Goal: Task Accomplishment & Management: Manage account settings

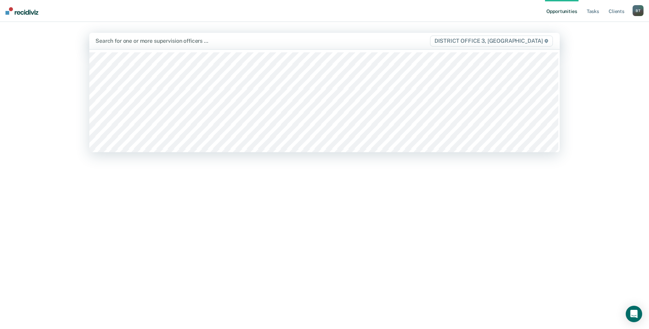
click at [175, 41] on div at bounding box center [256, 41] width 320 height 8
type input "mai"
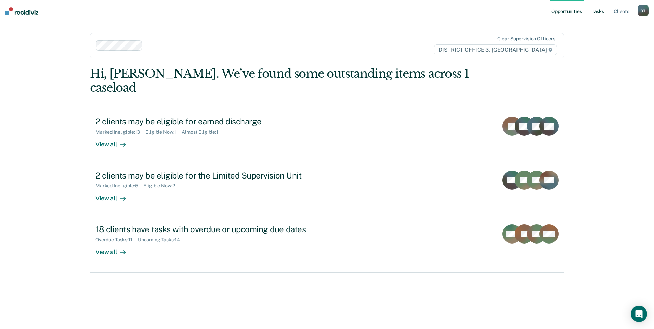
click at [600, 16] on link "Tasks" at bounding box center [598, 11] width 15 height 22
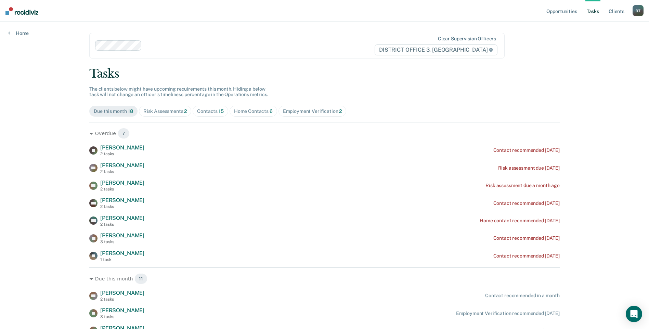
click at [219, 113] on span "15" at bounding box center [221, 111] width 5 height 5
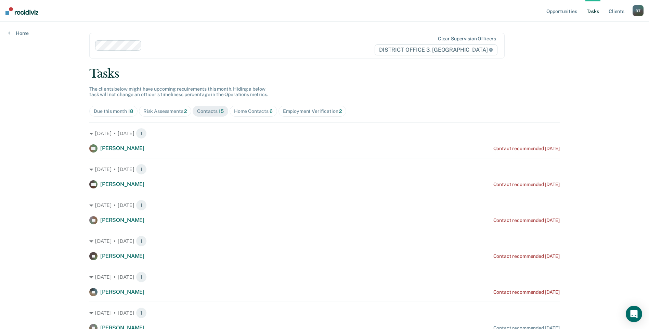
click at [259, 112] on div "Home Contacts 6" at bounding box center [253, 112] width 39 height 6
click at [146, 114] on div "Risk Assessments 2" at bounding box center [165, 112] width 44 height 6
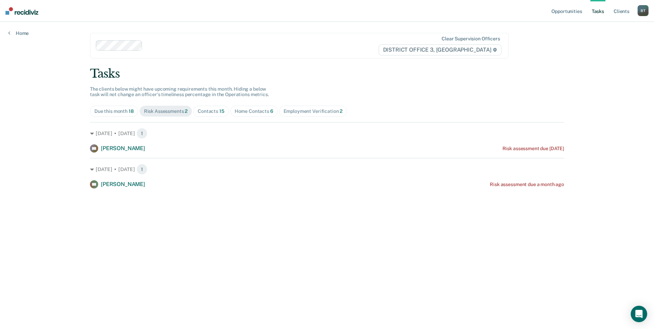
click at [216, 113] on div "Contacts 15" at bounding box center [211, 112] width 27 height 6
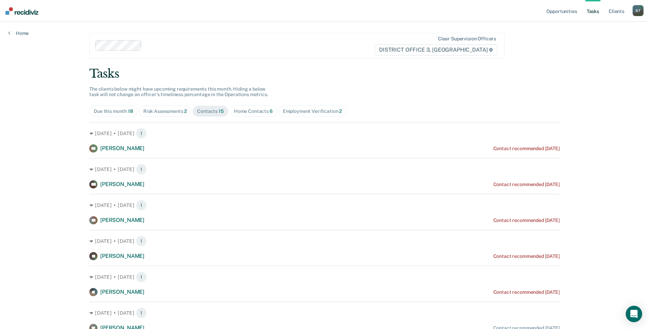
click at [259, 111] on div "Home Contacts 6" at bounding box center [253, 112] width 39 height 6
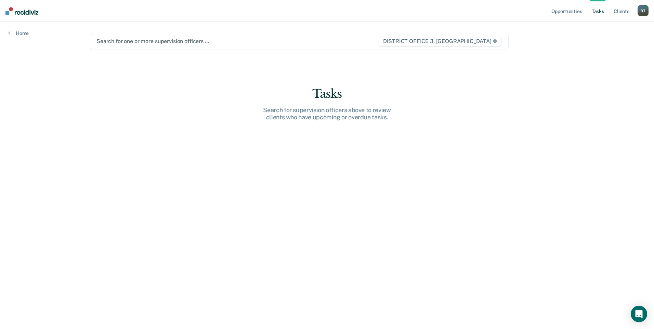
click at [212, 44] on div at bounding box center [238, 41] width 282 height 8
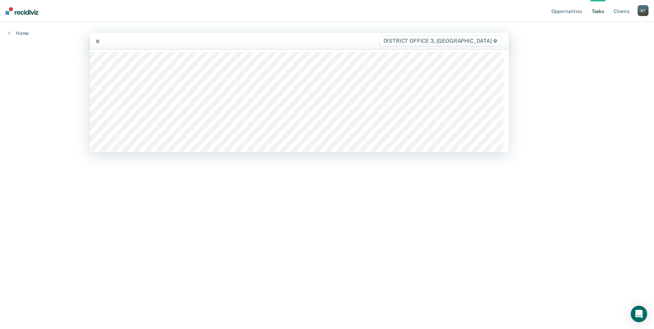
type input "ot"
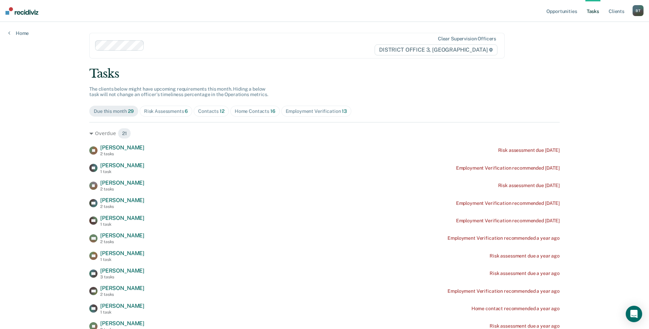
click at [247, 109] on div "Home Contacts 16" at bounding box center [255, 112] width 41 height 6
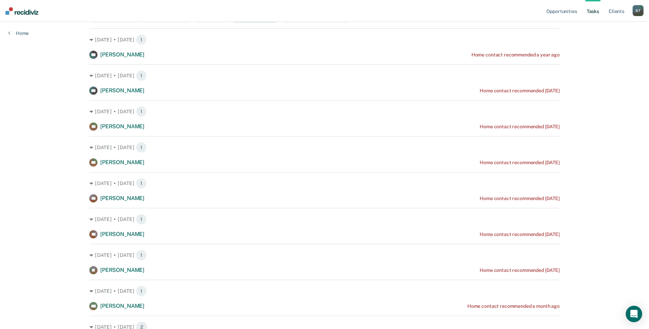
scroll to position [25, 0]
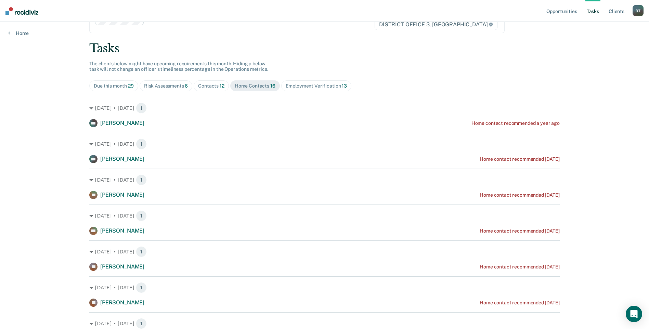
click at [213, 86] on div "Contacts 12" at bounding box center [211, 86] width 26 height 6
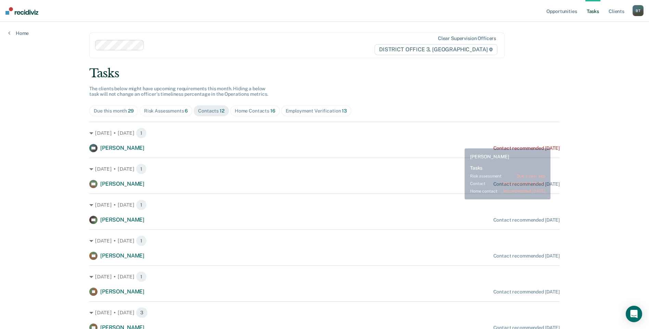
scroll to position [0, 0]
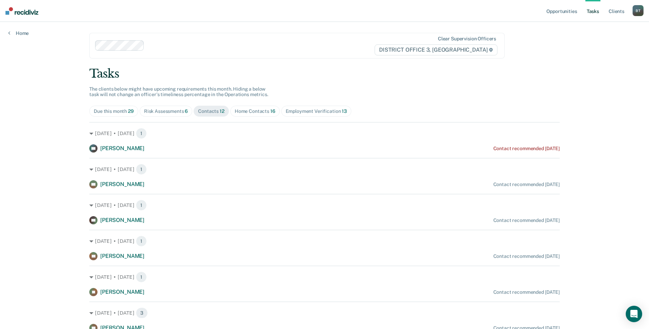
click at [298, 116] on span "Employment Verification 13" at bounding box center [316, 111] width 70 height 11
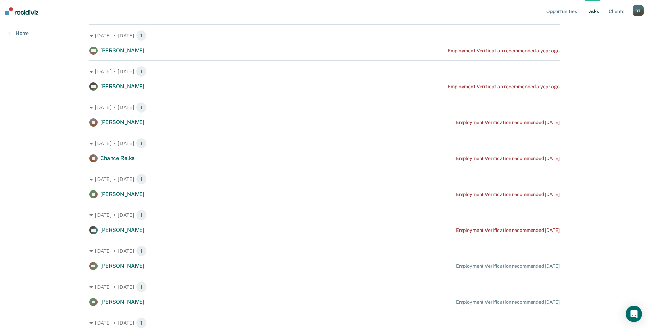
scroll to position [282, 0]
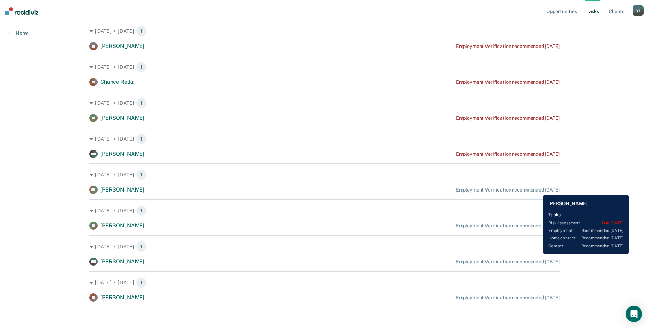
click at [538, 190] on div "Employment Verification recommended [DATE]" at bounding box center [508, 190] width 104 height 6
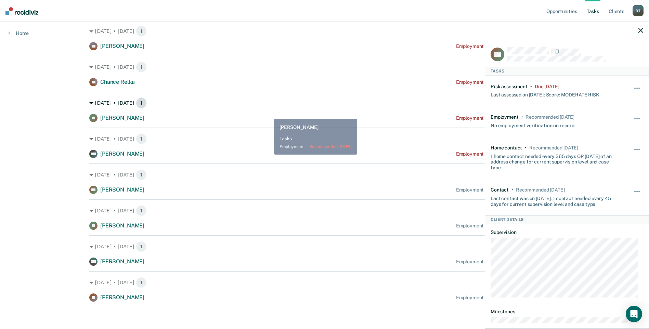
click at [269, 102] on div "[DATE] • [DATE] 1" at bounding box center [324, 103] width 471 height 11
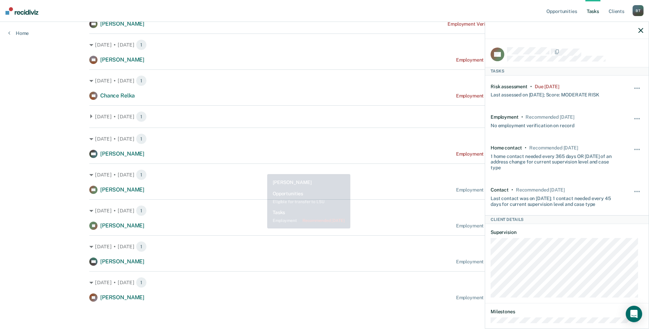
scroll to position [0, 0]
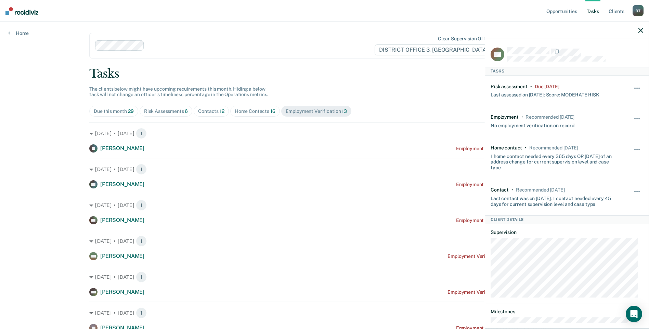
click at [639, 29] on icon "button" at bounding box center [641, 30] width 5 height 5
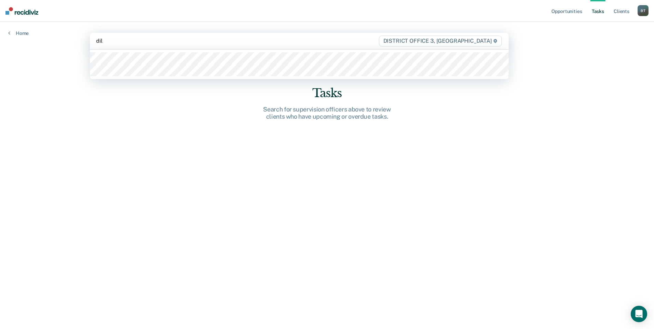
type input "[PERSON_NAME]"
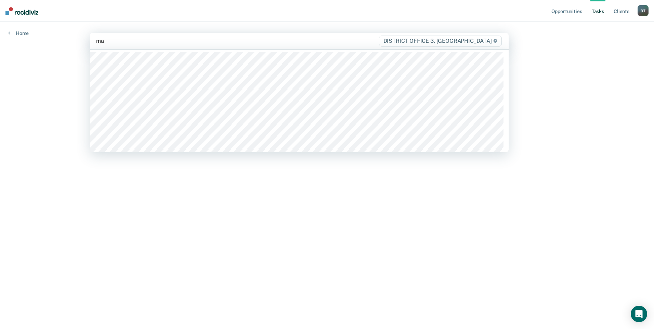
type input "mai"
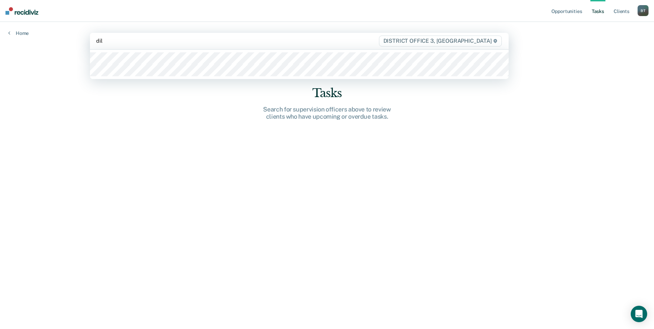
type input "[PERSON_NAME]"
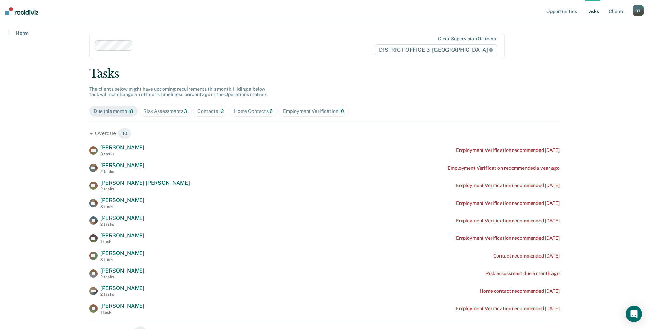
click at [258, 111] on div "Home Contacts 6" at bounding box center [253, 112] width 39 height 6
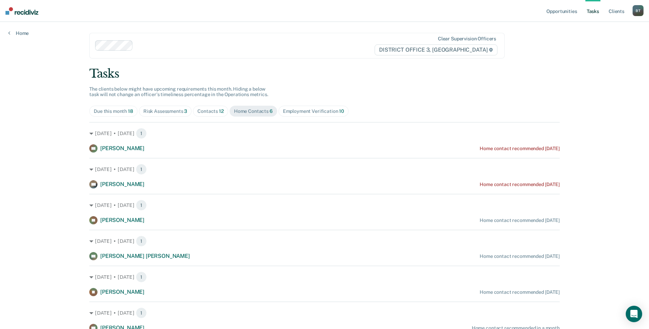
click at [110, 112] on div "Due this month 18" at bounding box center [113, 112] width 39 height 6
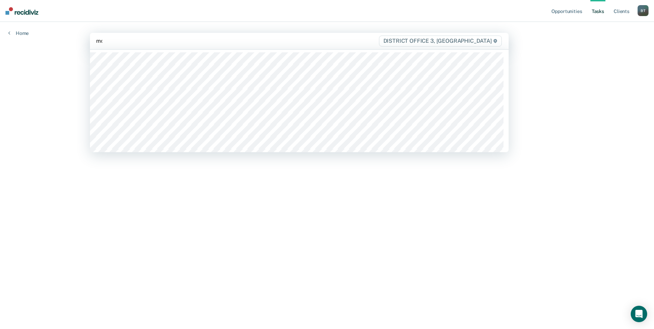
type input "mcc"
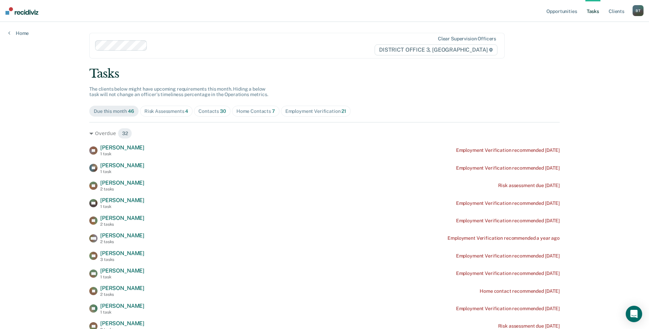
click at [242, 115] on span "Home Contacts 7" at bounding box center [256, 111] width 48 height 11
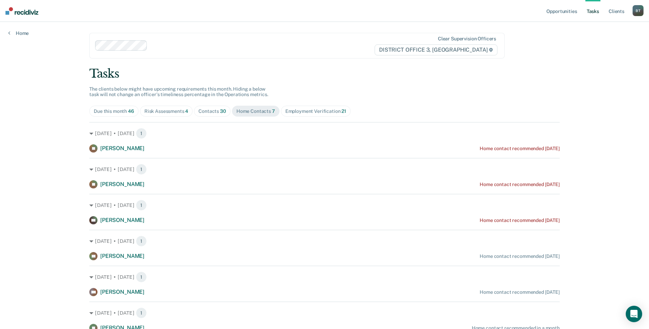
click at [203, 116] on span "Contacts 30" at bounding box center [212, 111] width 37 height 11
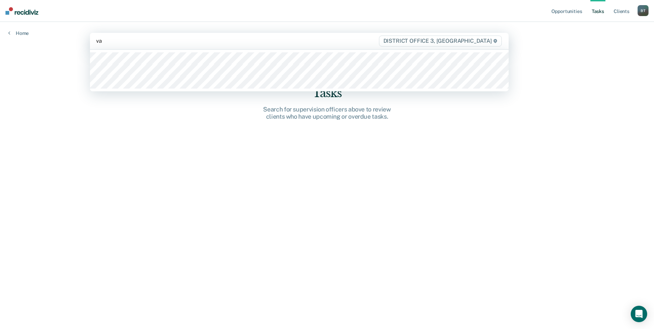
type input "vas"
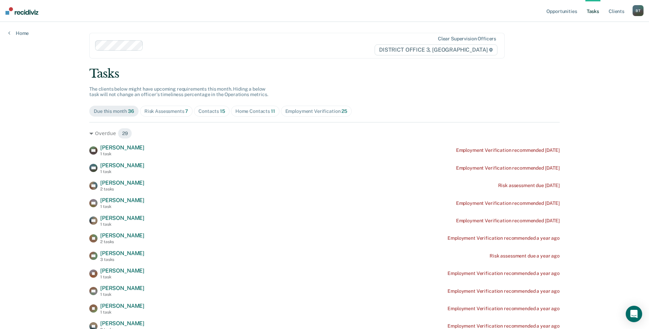
click at [251, 114] on span "Home Contacts 11" at bounding box center [255, 111] width 49 height 11
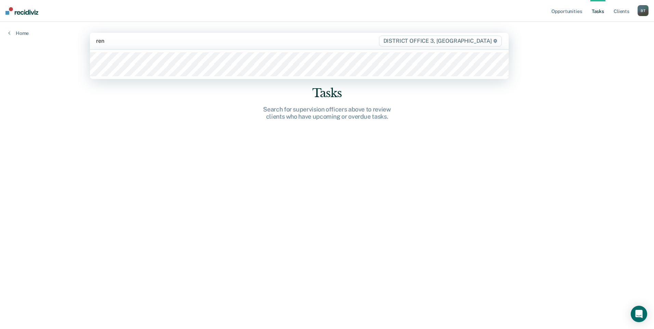
type input "[PERSON_NAME]"
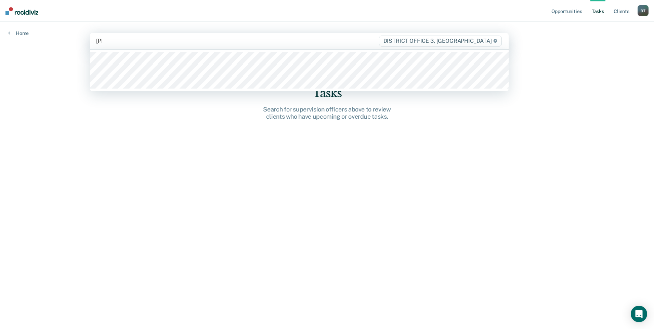
type input "josh"
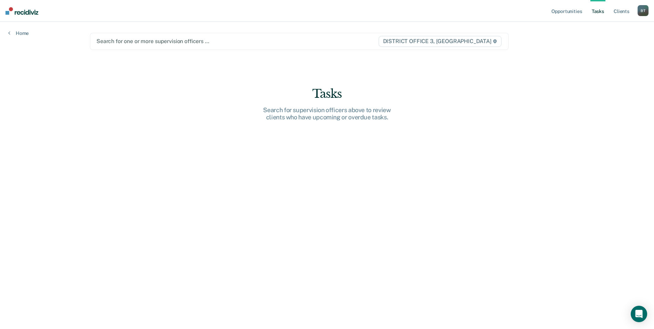
click at [132, 35] on div "Search for one or more supervision officers … DISTRICT OFFICE 3, CALDWELL" at bounding box center [299, 41] width 419 height 17
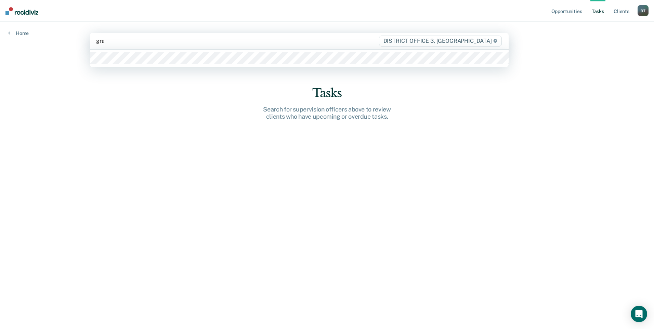
type input "gray"
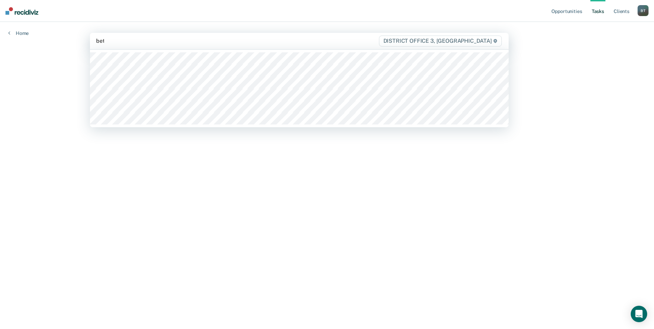
type input "beth"
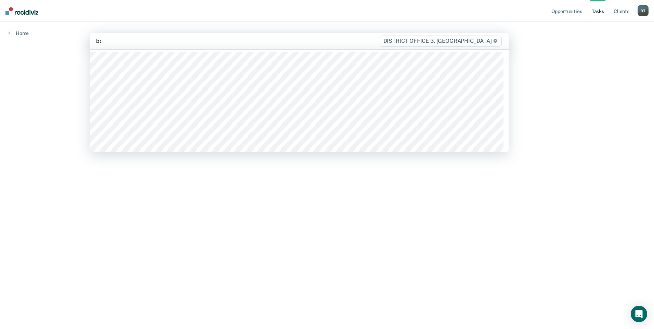
type input "boh"
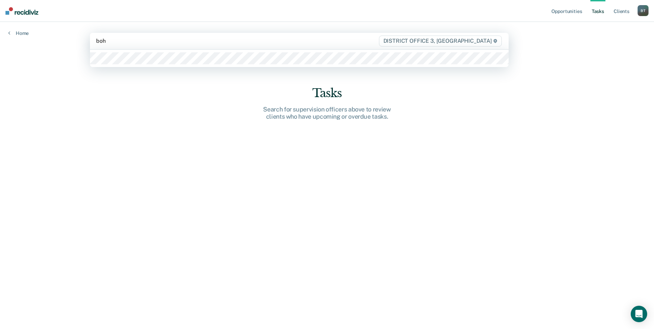
click at [128, 52] on div at bounding box center [299, 58] width 419 height 17
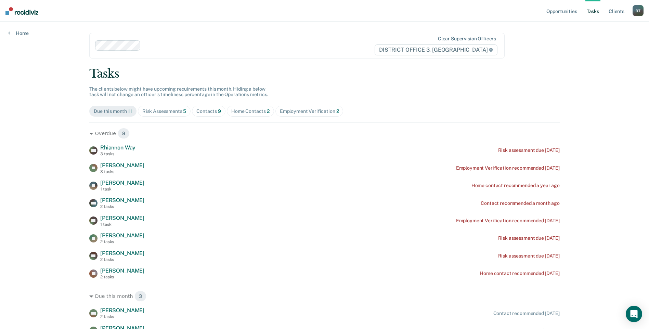
click at [267, 110] on span "2" at bounding box center [268, 111] width 3 height 5
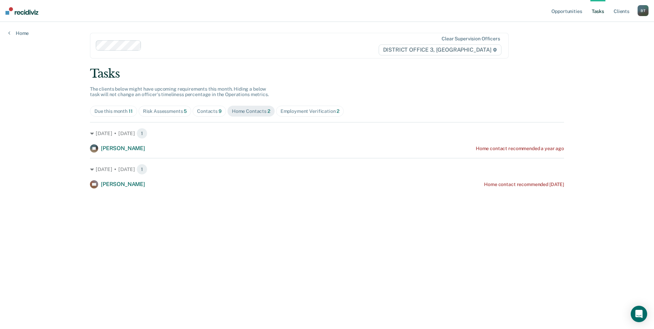
click at [209, 109] on div "Contacts 9" at bounding box center [209, 112] width 25 height 6
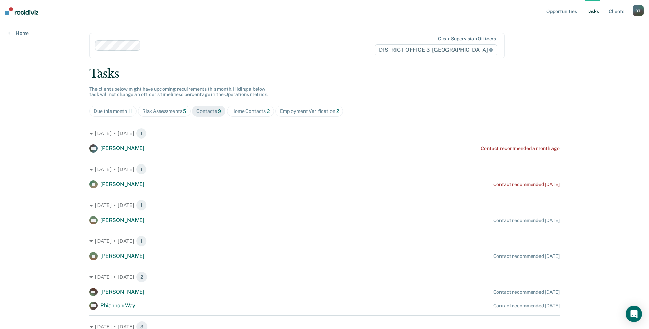
click at [298, 112] on div "Employment Verification 2" at bounding box center [309, 112] width 59 height 6
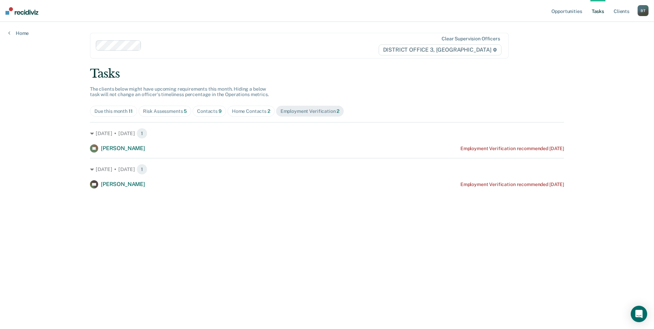
click at [162, 111] on div "Risk Assessments 5" at bounding box center [165, 112] width 44 height 6
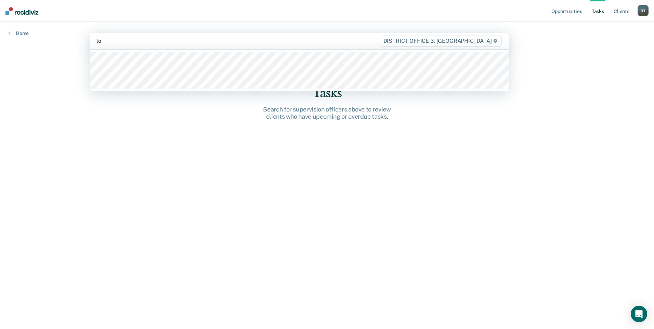
type input "t"
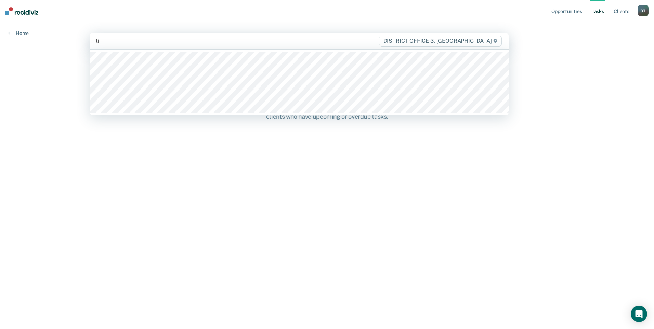
type input "lin"
type input "gam"
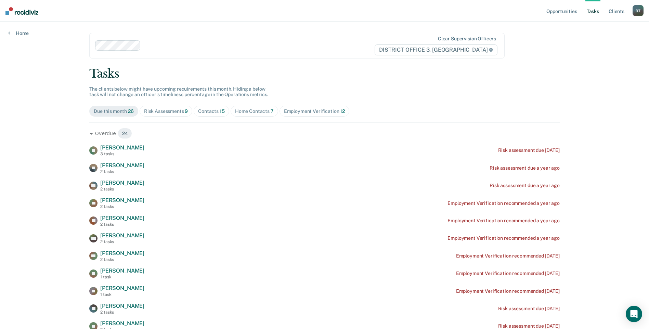
click at [246, 111] on div "Home Contacts 7" at bounding box center [254, 112] width 39 height 6
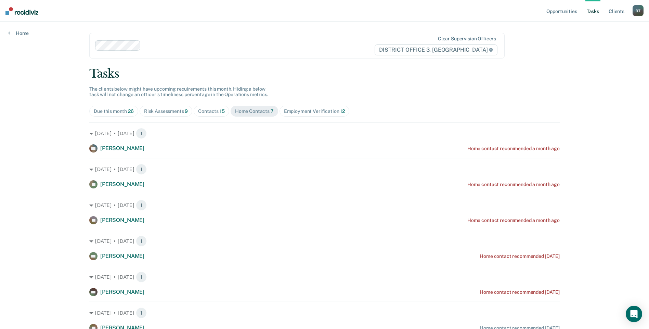
click at [204, 111] on div "Contacts 15" at bounding box center [211, 112] width 27 height 6
click at [247, 114] on div "Home Contacts 7" at bounding box center [254, 112] width 39 height 6
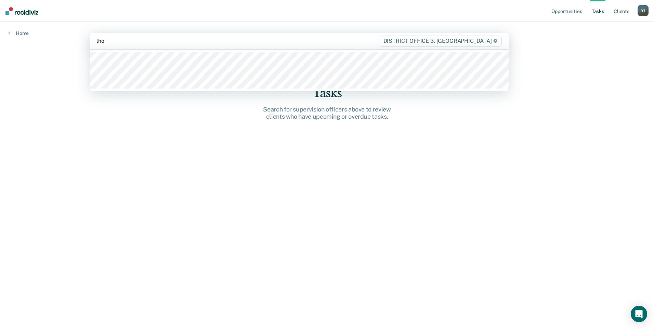
type input "thom"
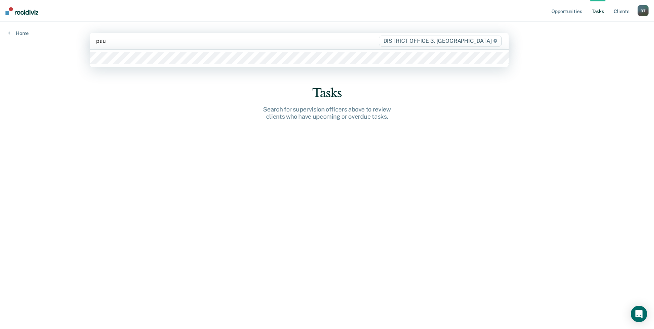
type input "paul"
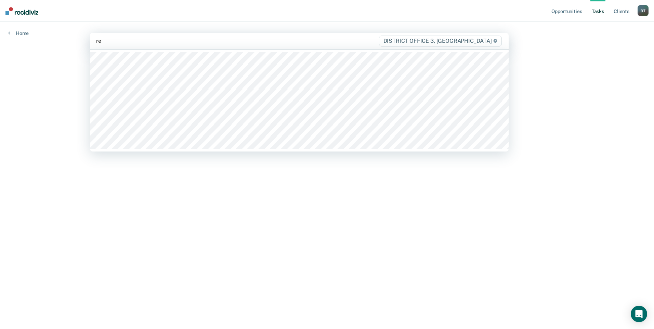
type input "rey"
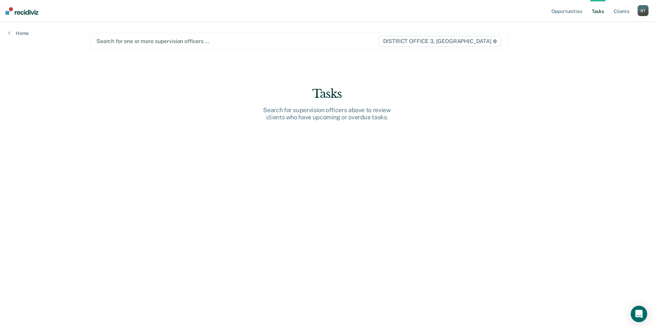
click at [137, 45] on div at bounding box center [238, 41] width 282 height 8
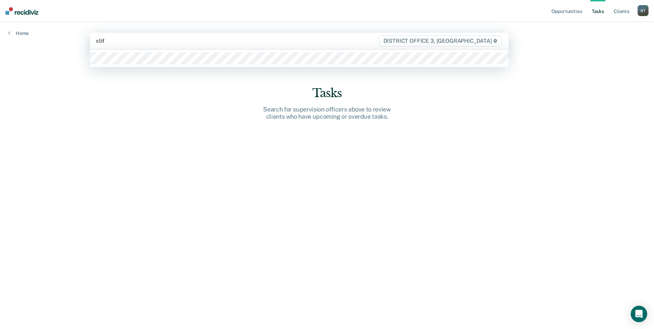
type input "cliff"
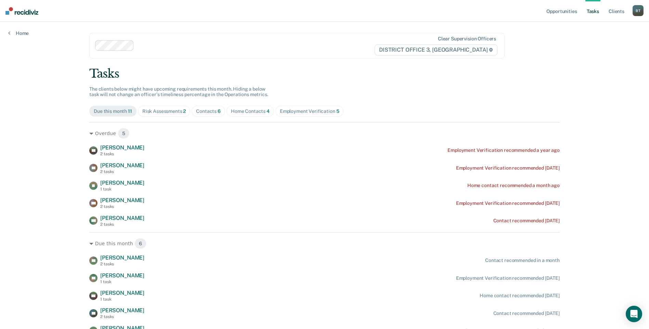
click at [206, 110] on div "Contacts 6" at bounding box center [208, 112] width 25 height 6
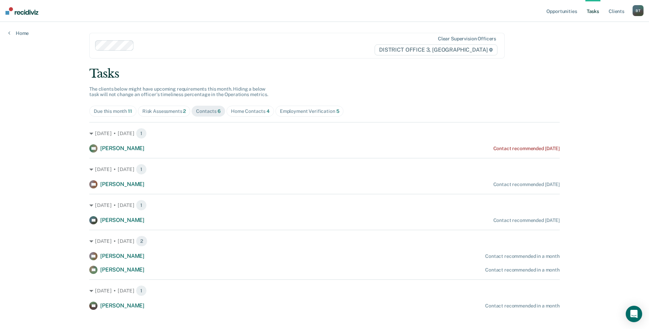
click at [256, 110] on div "Home Contacts 4" at bounding box center [250, 112] width 39 height 6
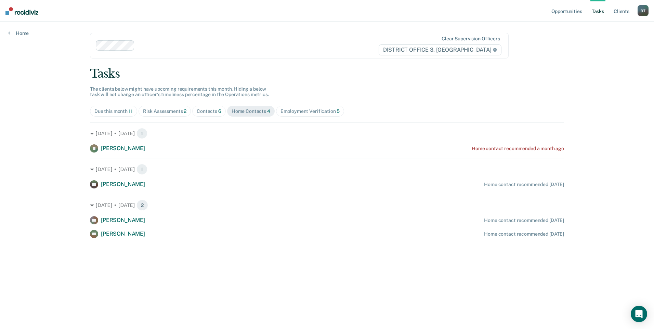
click at [205, 113] on div "Contacts 6" at bounding box center [209, 112] width 25 height 6
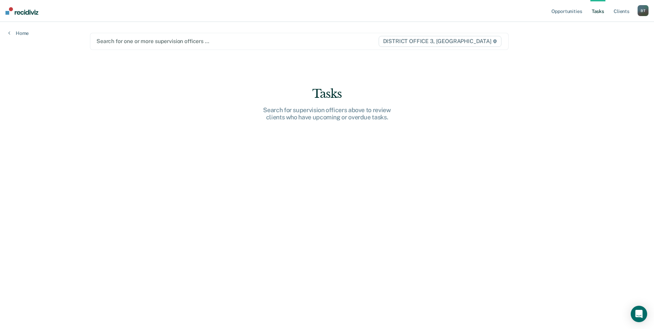
click at [136, 37] on div at bounding box center [238, 41] width 282 height 8
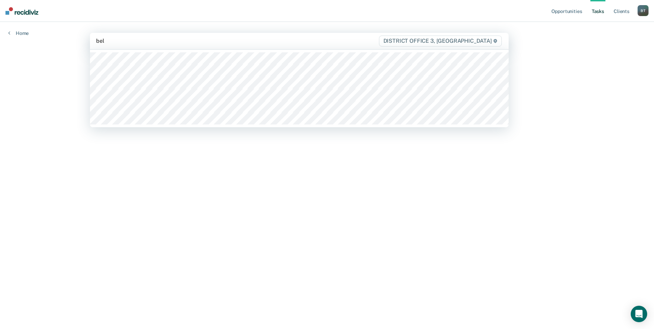
type input "bell"
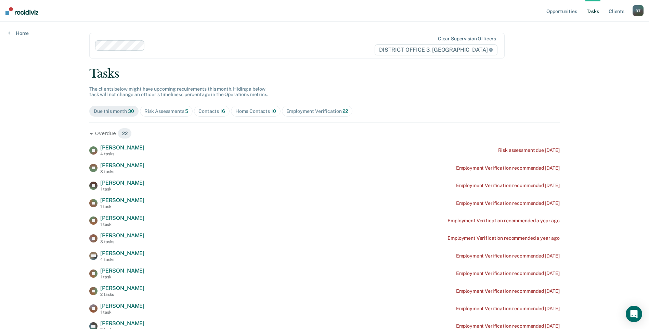
click at [247, 109] on div "Home Contacts 10" at bounding box center [255, 112] width 41 height 6
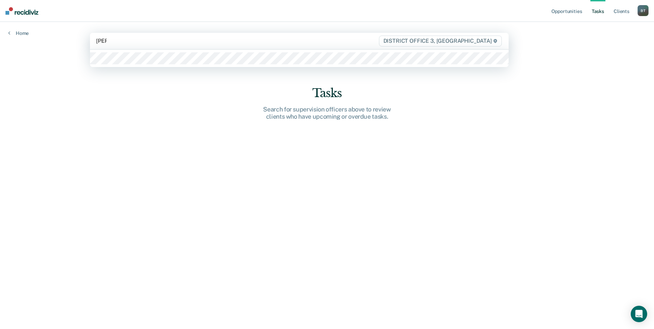
type input "lamm"
type input "hail"
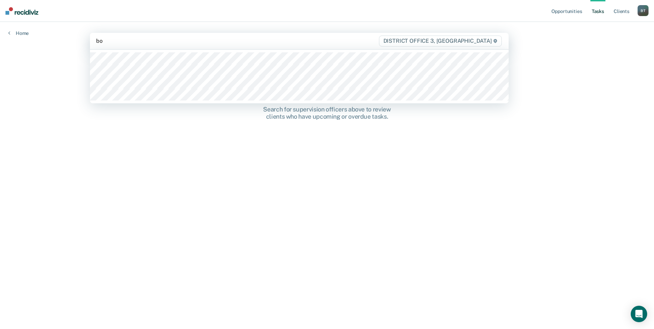
type input "b"
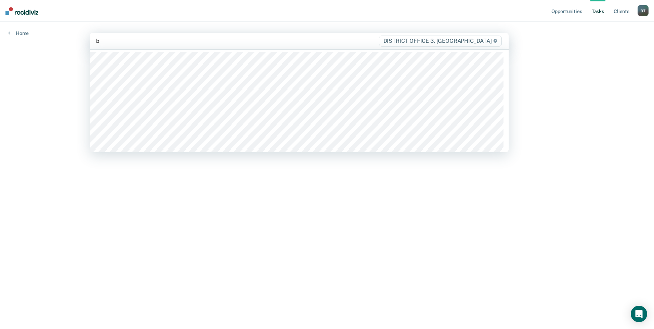
type input "bo"
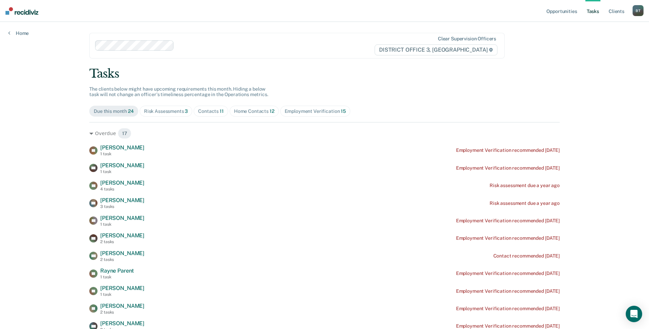
click at [253, 113] on div "Home Contacts 12" at bounding box center [254, 112] width 40 height 6
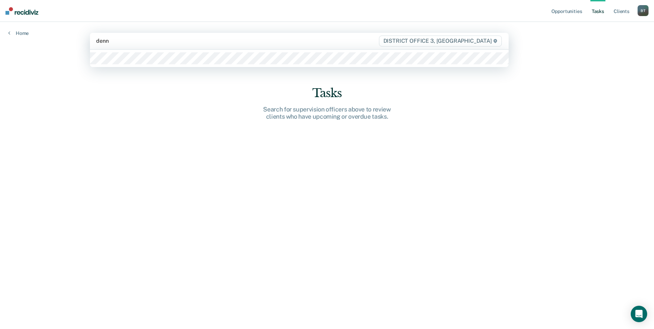
type input "denni"
click at [140, 66] on div at bounding box center [299, 58] width 419 height 17
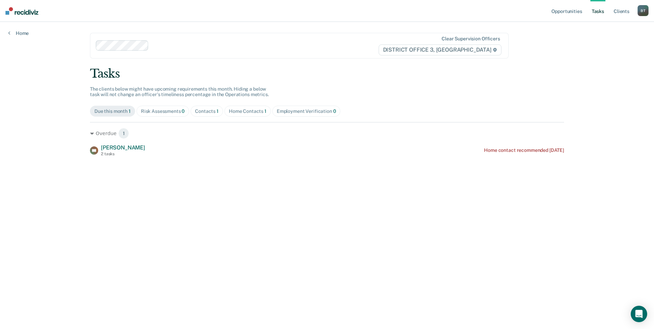
click at [210, 110] on div "Contacts 1" at bounding box center [207, 112] width 24 height 6
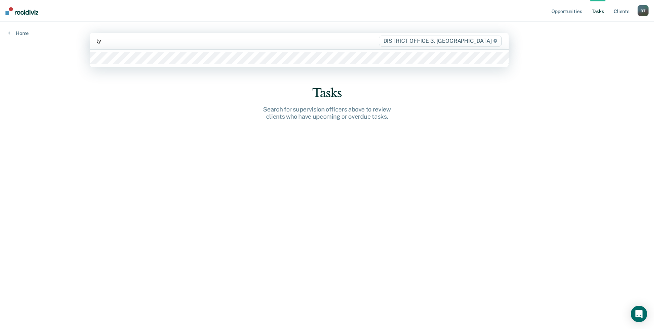
type input "t"
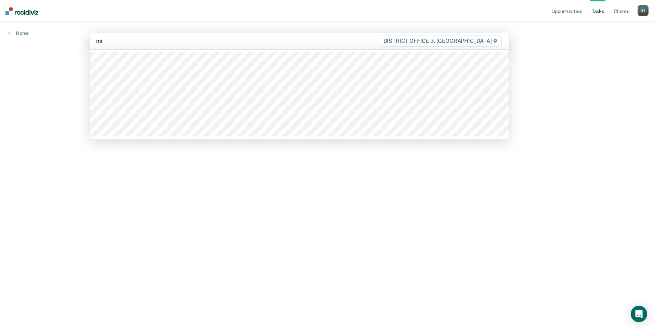
type input "mis"
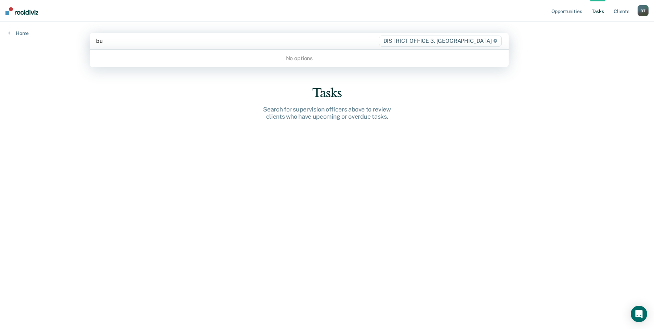
type input "b"
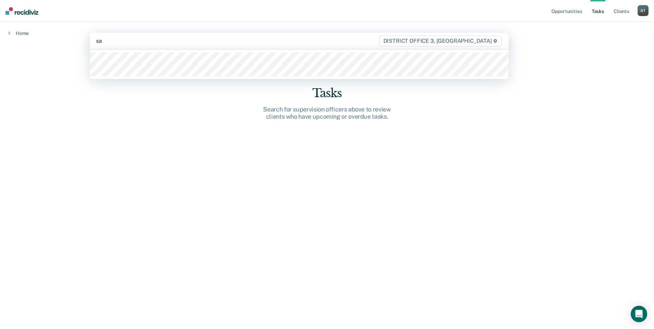
type input "s"
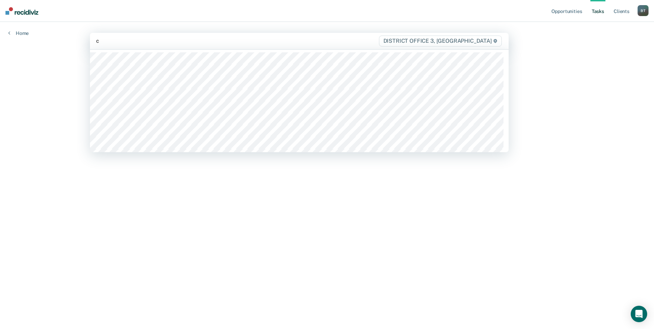
type input "ca"
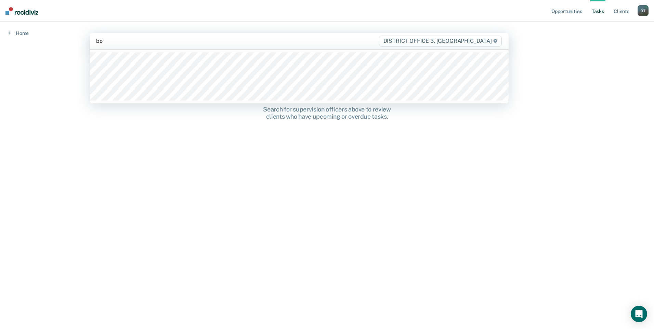
type input "bop"
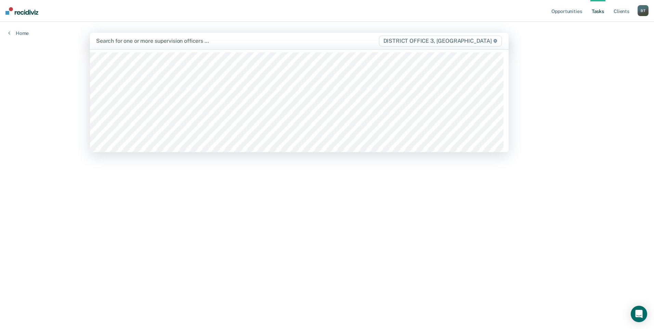
click at [135, 42] on div at bounding box center [237, 41] width 282 height 8
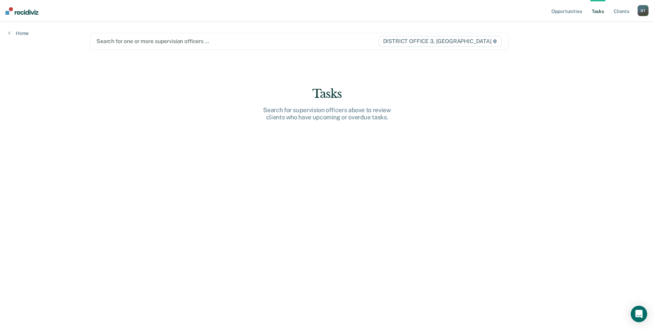
click at [120, 43] on div at bounding box center [238, 41] width 282 height 8
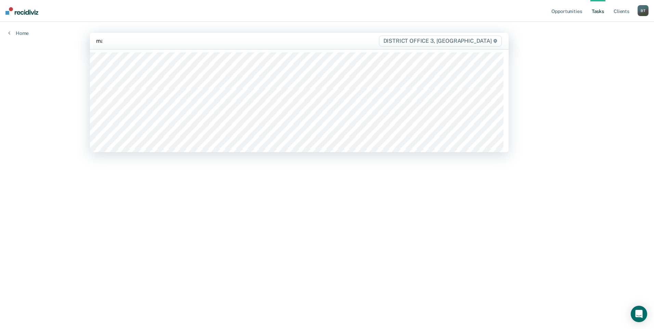
type input "mai"
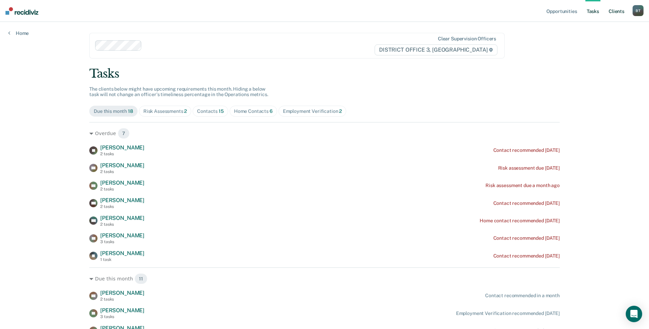
click at [622, 14] on link "Client s" at bounding box center [617, 11] width 18 height 22
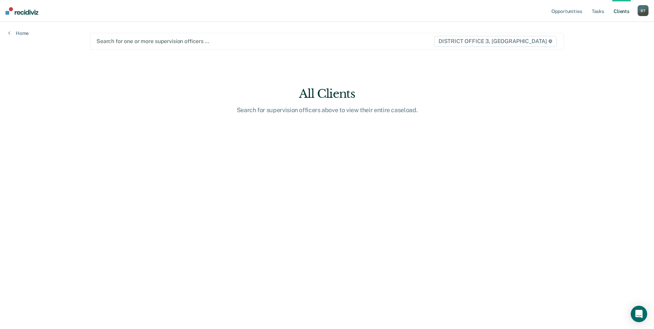
click at [132, 38] on div at bounding box center [258, 41] width 322 height 8
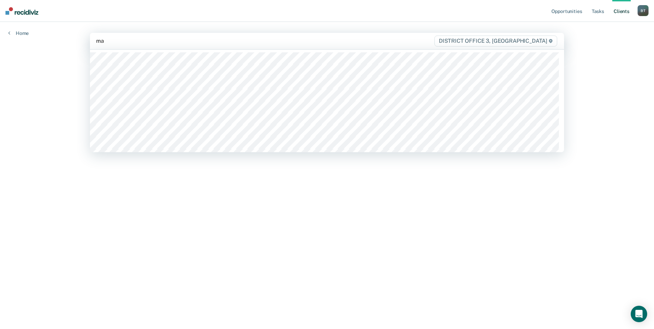
type input "may"
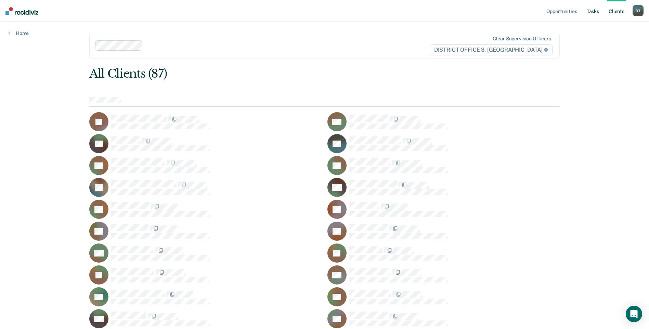
click at [595, 16] on link "Tasks" at bounding box center [593, 11] width 15 height 22
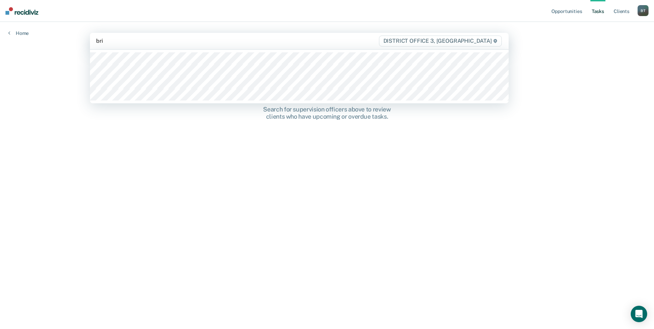
type input "bria"
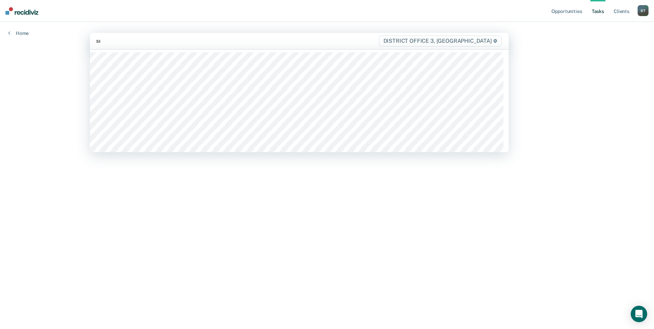
type input "see"
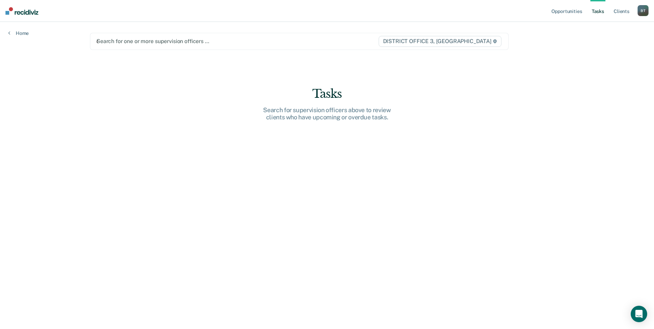
type input "ot"
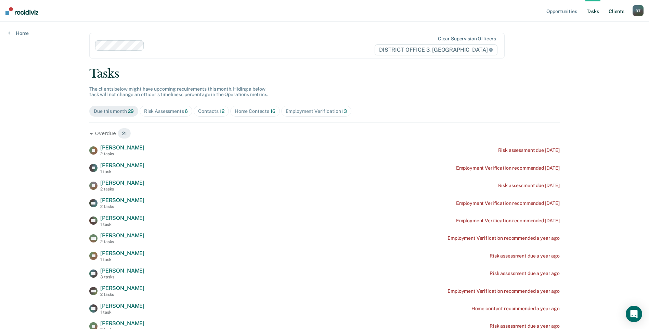
click at [621, 9] on link "Client s" at bounding box center [617, 11] width 18 height 22
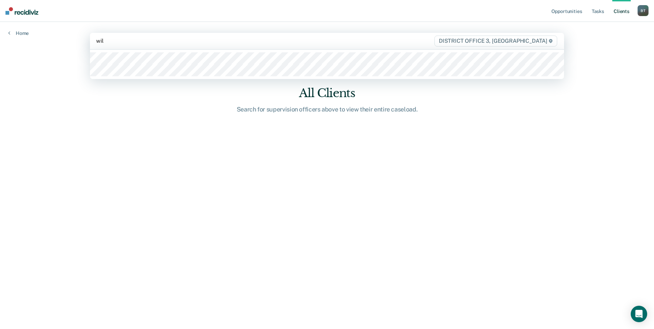
type input "will"
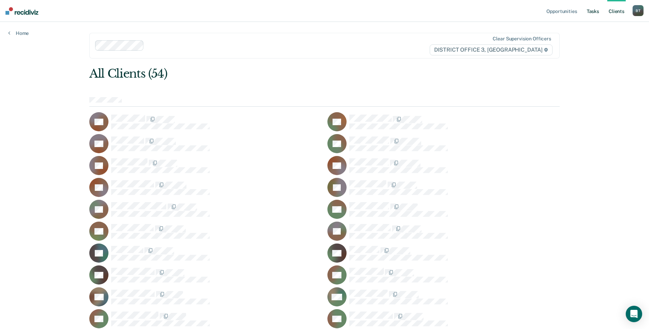
click at [597, 12] on link "Tasks" at bounding box center [593, 11] width 15 height 22
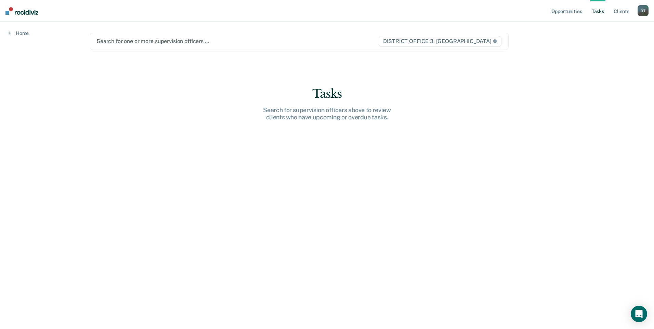
type input "la"
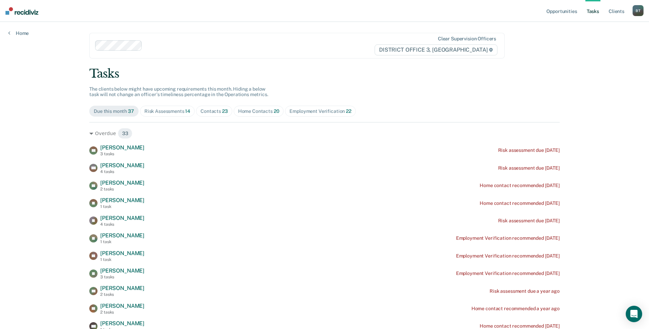
click at [263, 114] on div "Home Contacts 20" at bounding box center [258, 112] width 41 height 6
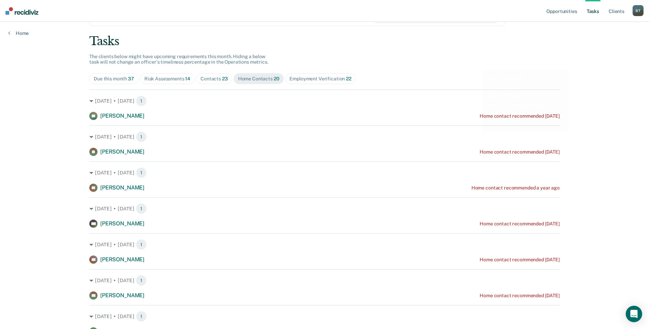
scroll to position [32, 0]
click at [617, 10] on link "Client s" at bounding box center [617, 11] width 18 height 22
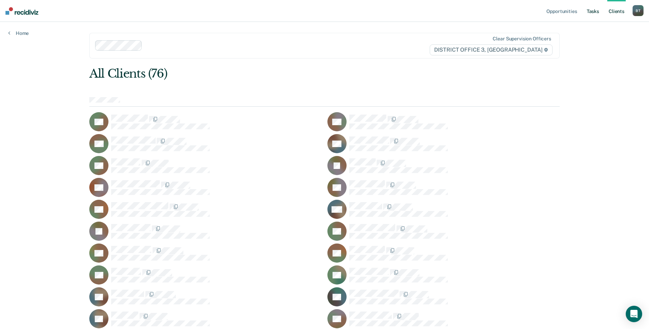
click at [596, 11] on link "Tasks" at bounding box center [593, 11] width 15 height 22
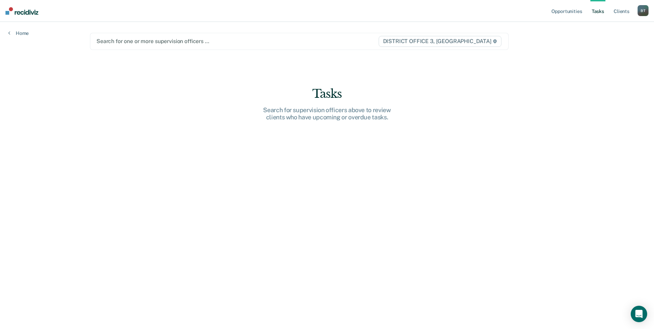
click at [112, 52] on main "Search for one or more supervision officers … DISTRICT OFFICE 3, CALDWELL Tasks…" at bounding box center [327, 167] width 491 height 291
click at [122, 42] on div at bounding box center [238, 41] width 282 height 8
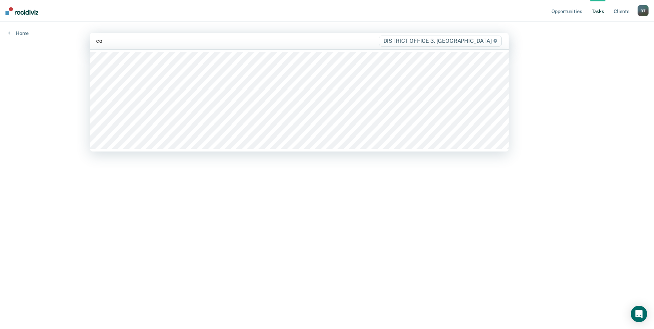
type input "con"
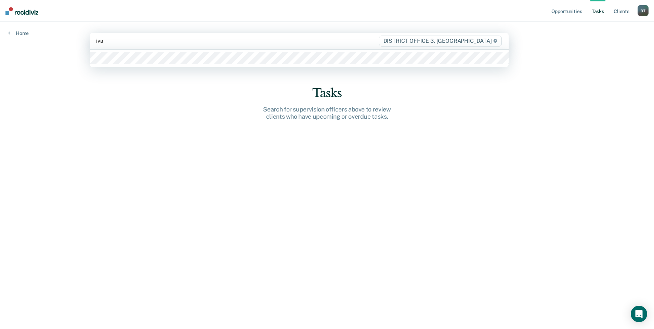
type input "ival"
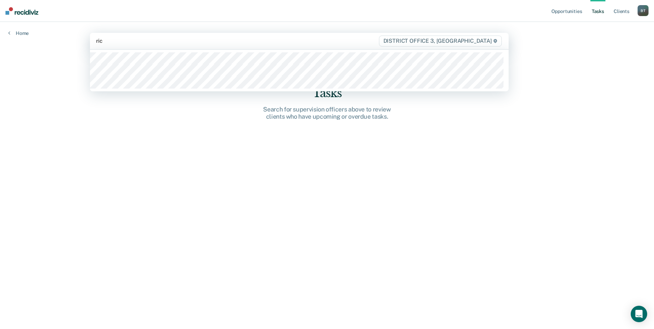
type input "rich"
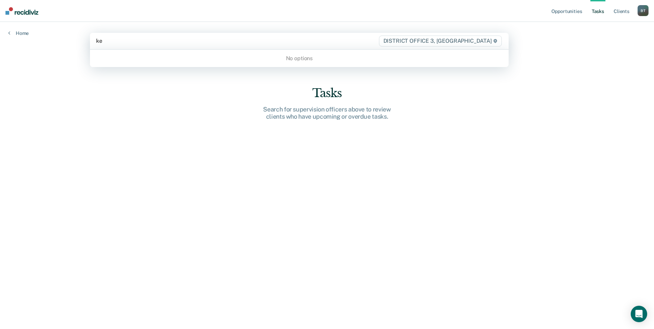
type input "k"
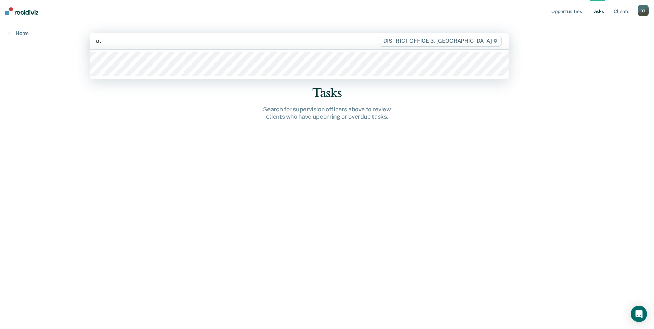
type input "a"
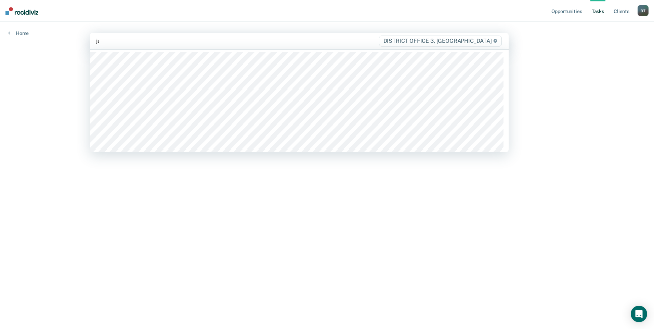
type input "jac"
